Goal: Check status

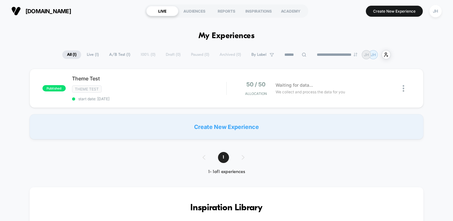
type input "***"
click at [230, 86] on div "50 / 50 Allocation Waiting for data... We collect and process the data for you" at bounding box center [319, 88] width 184 height 15
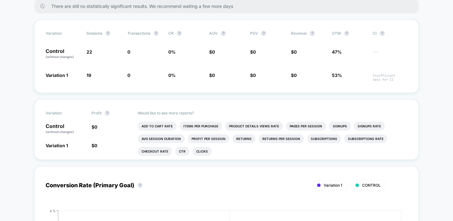
scroll to position [122, 0]
